Goal: Task Accomplishment & Management: Complete application form

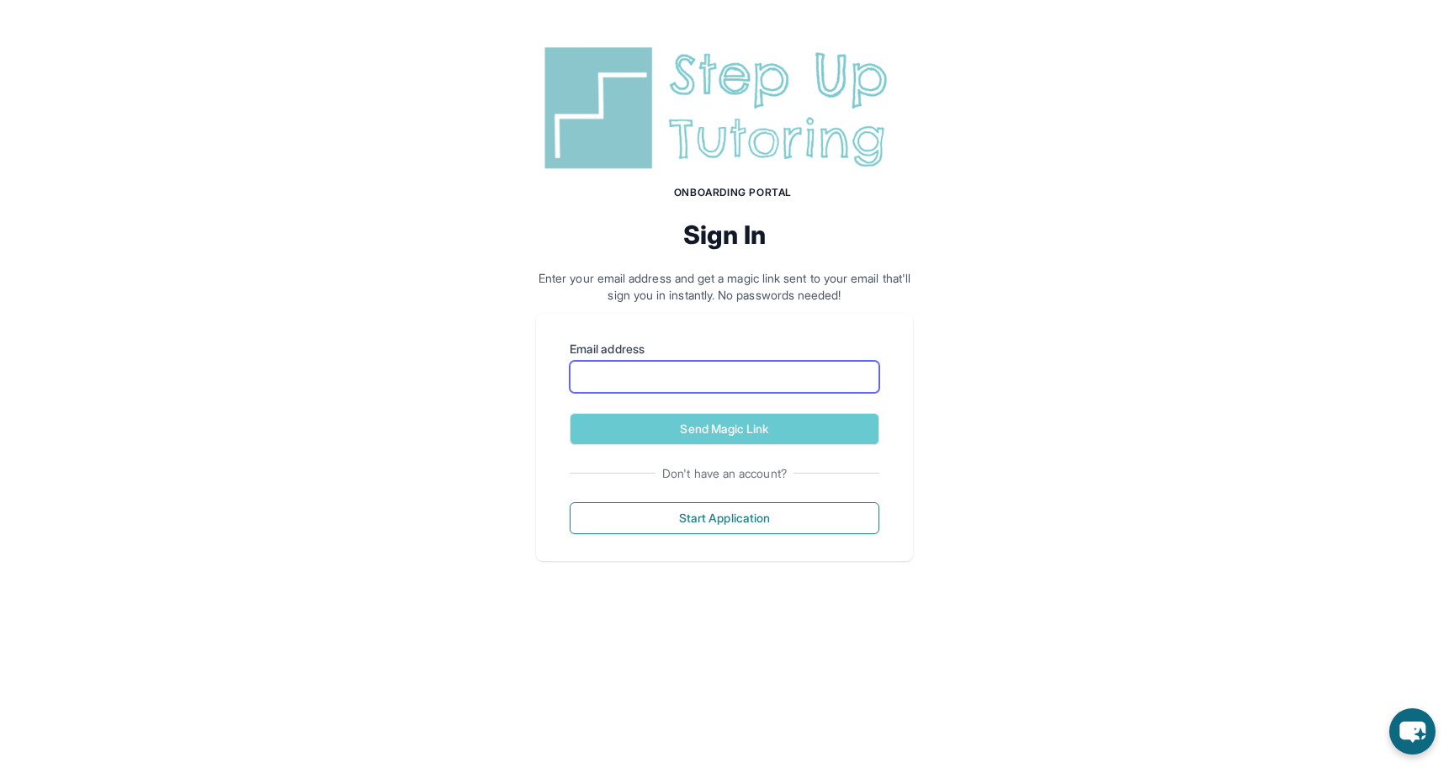
click at [653, 387] on input "Email address" at bounding box center [725, 377] width 310 height 32
type input "**********"
click at [724, 428] on button "Send Magic Link" at bounding box center [725, 429] width 310 height 32
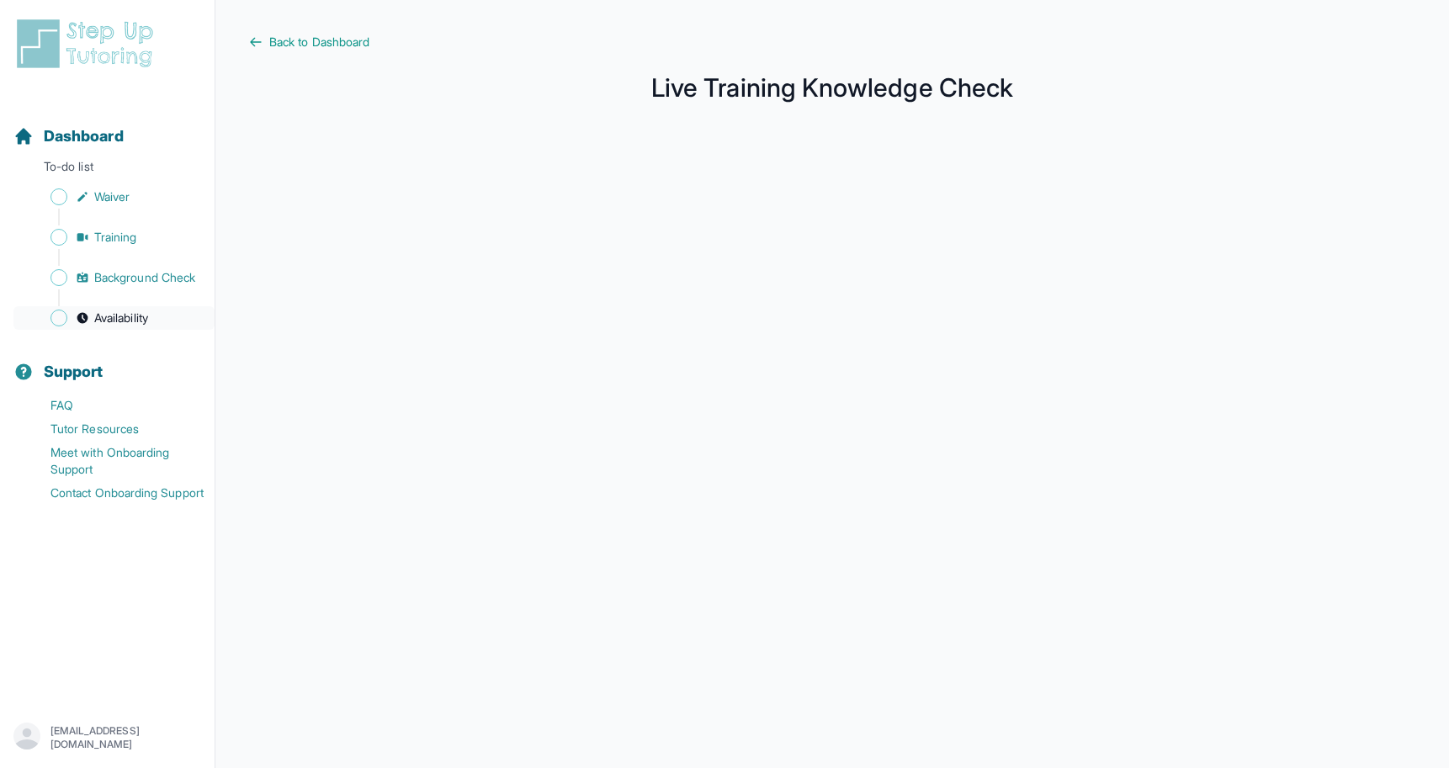
click at [93, 318] on link "Availability" at bounding box center [113, 318] width 201 height 24
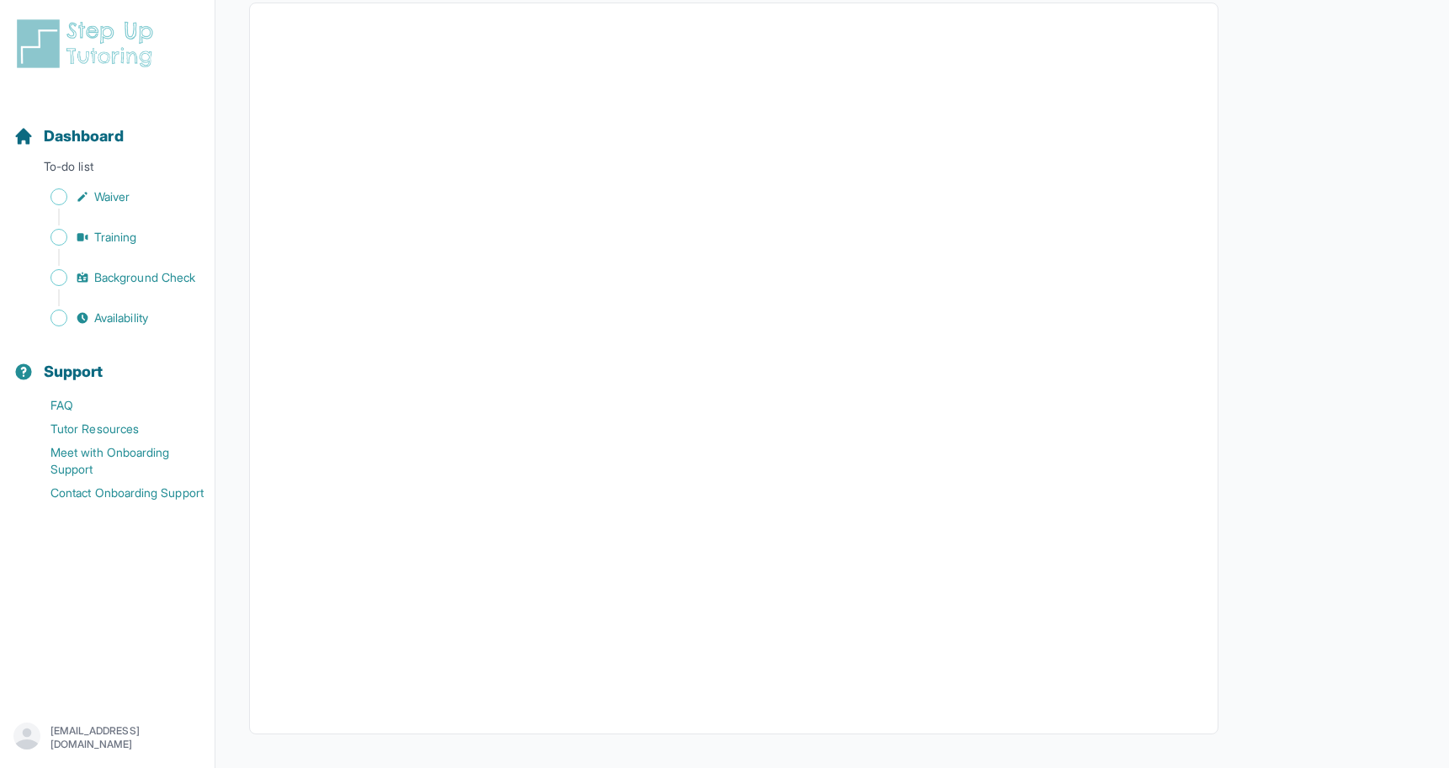
scroll to position [190, 0]
click at [120, 208] on link "Waiver" at bounding box center [113, 197] width 201 height 24
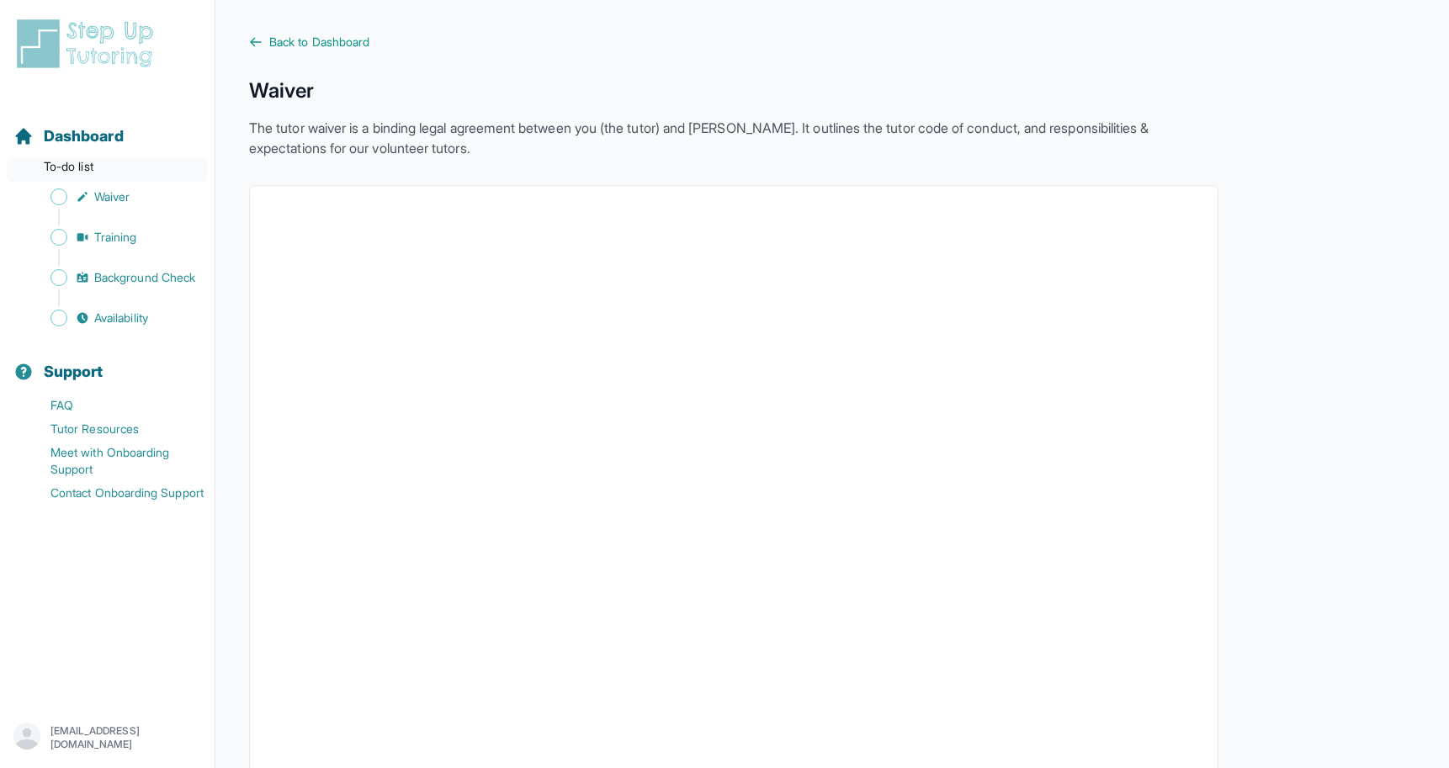
click at [84, 164] on p "To-do list" at bounding box center [107, 170] width 201 height 24
click at [103, 140] on span "Dashboard" at bounding box center [84, 137] width 80 height 24
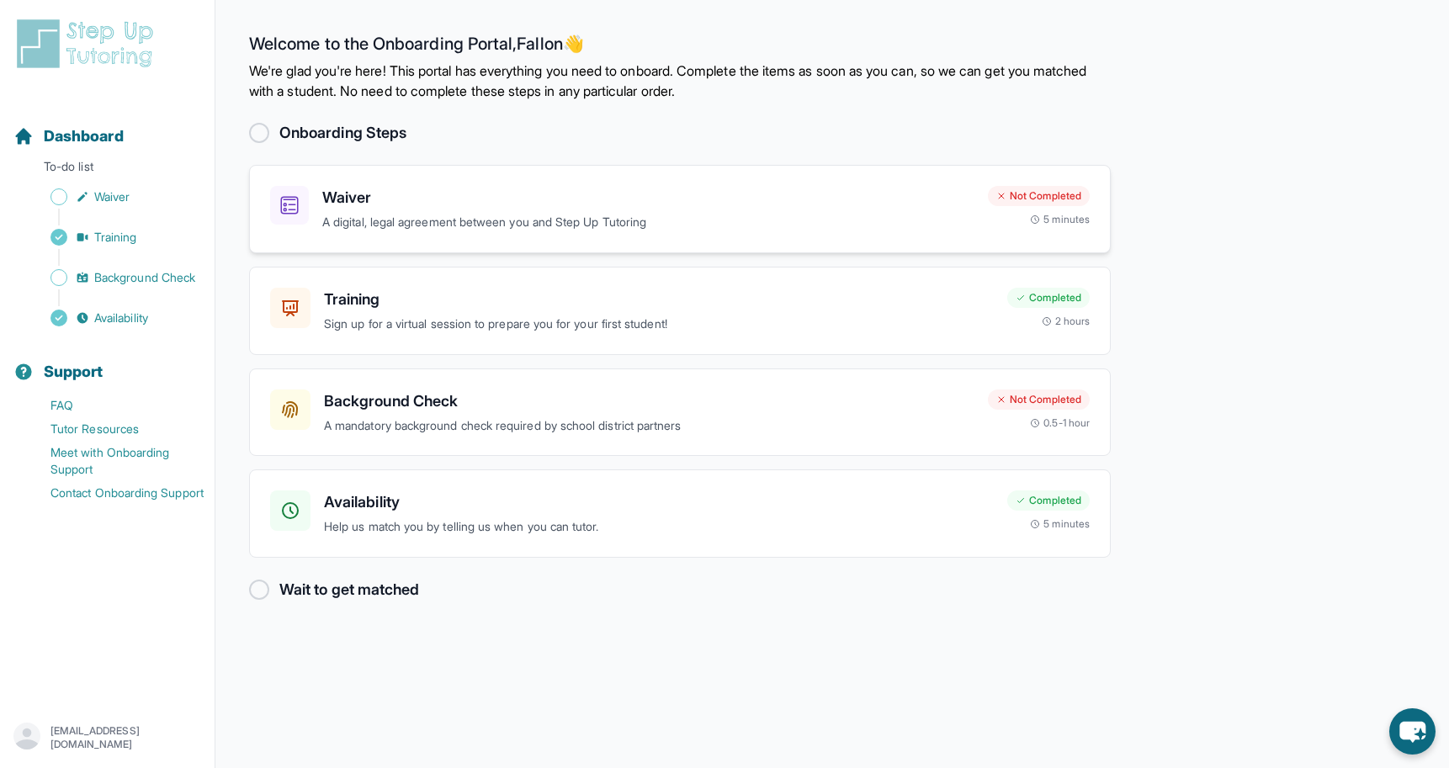
click at [802, 215] on p "A digital, legal agreement between you and Step Up Tutoring" at bounding box center [648, 222] width 652 height 19
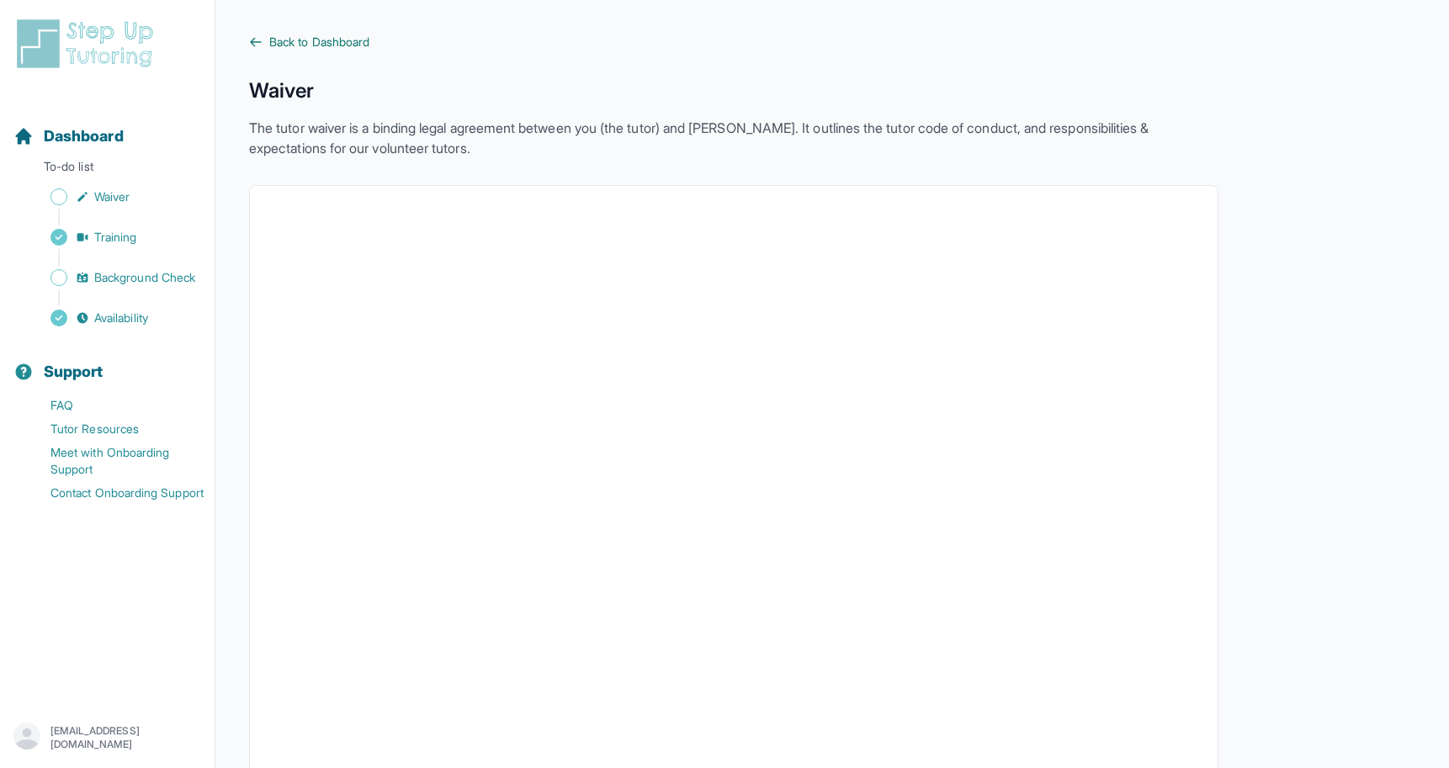
click at [298, 44] on span "Back to Dashboard" at bounding box center [319, 42] width 100 height 17
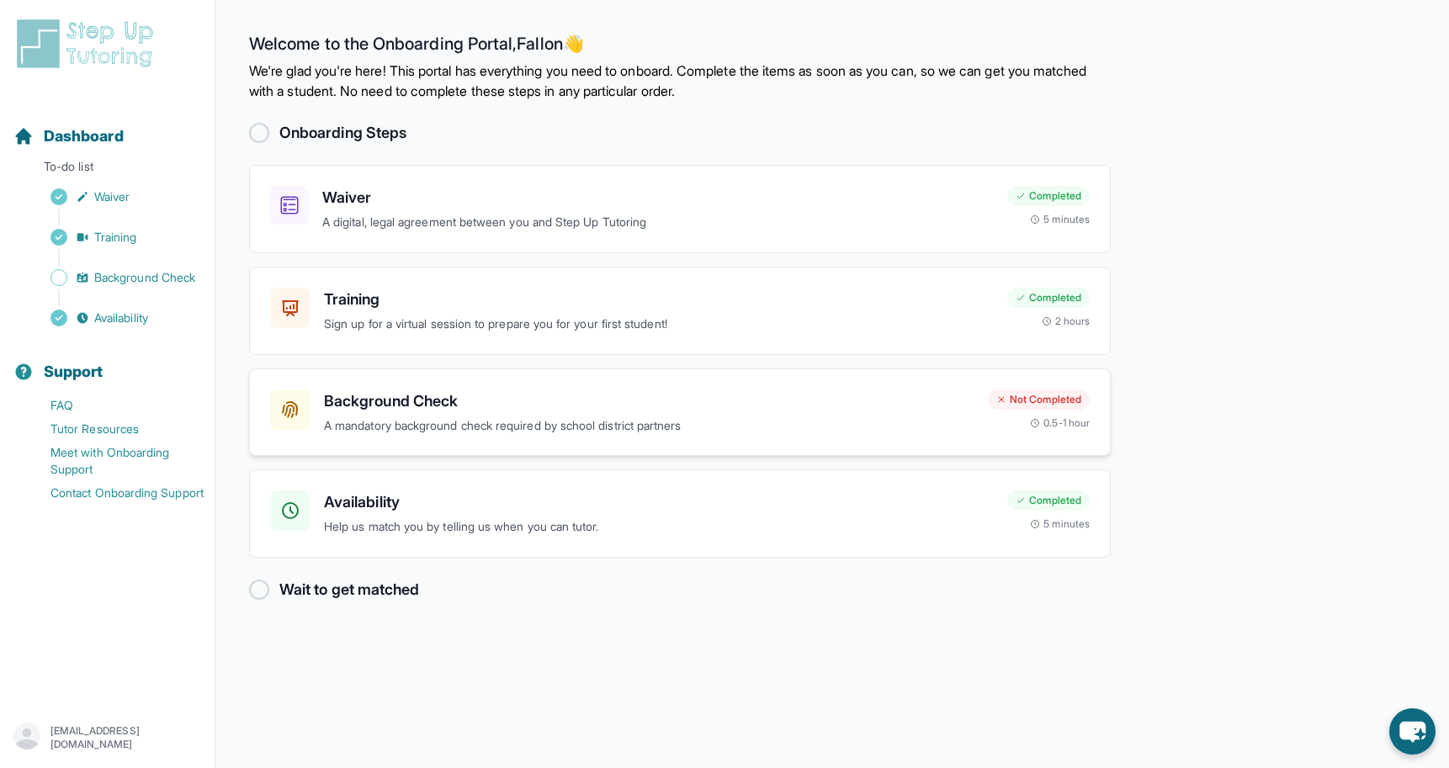
click at [633, 407] on h3 "Background Check" at bounding box center [649, 401] width 650 height 24
